Goal: Information Seeking & Learning: Check status

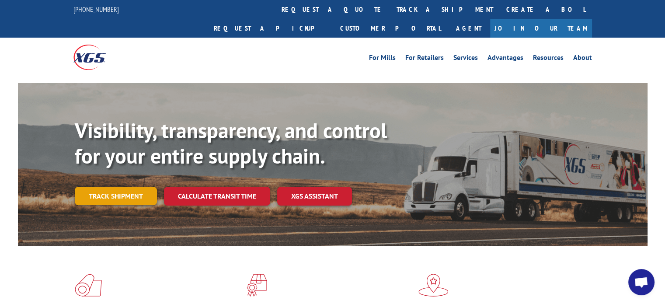
click at [113, 187] on link "Track shipment" at bounding box center [116, 196] width 82 height 18
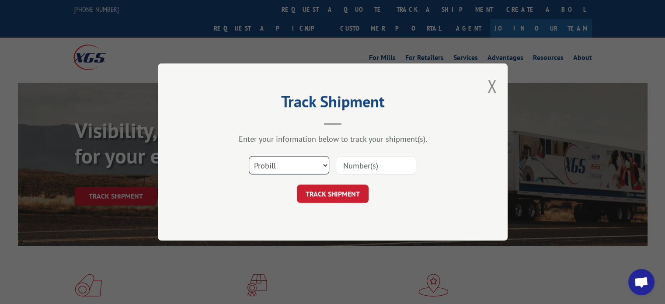
click at [323, 165] on select "Select category... Probill BOL PO" at bounding box center [289, 165] width 80 height 18
select select "bol"
click at [249, 156] on select "Select category... Probill BOL PO" at bounding box center [289, 165] width 80 height 18
click at [357, 166] on input at bounding box center [376, 165] width 80 height 18
type input "54396375"
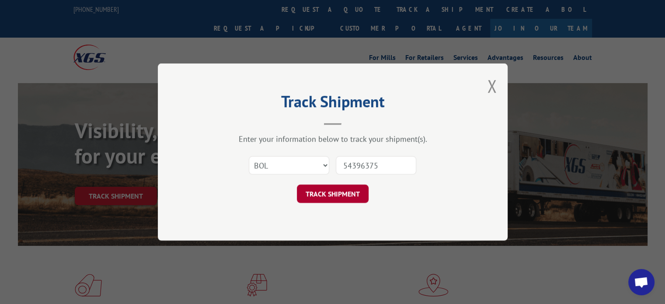
click at [339, 195] on button "TRACK SHIPMENT" at bounding box center [333, 193] width 72 height 18
